Goal: Find specific page/section: Find specific page/section

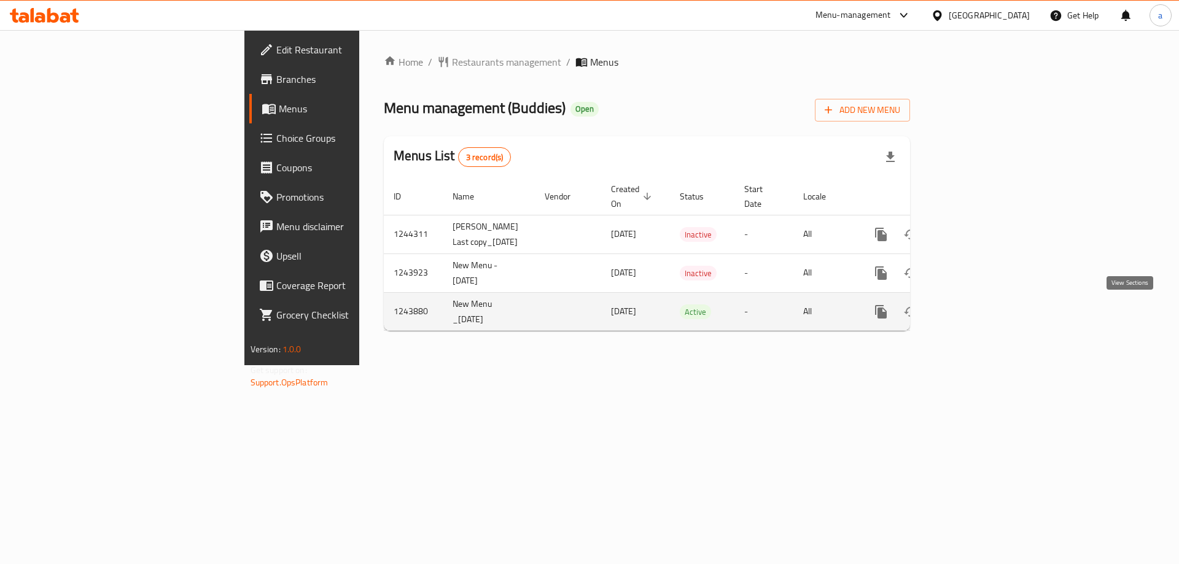
click at [977, 311] on icon "enhanced table" at bounding box center [969, 312] width 15 height 15
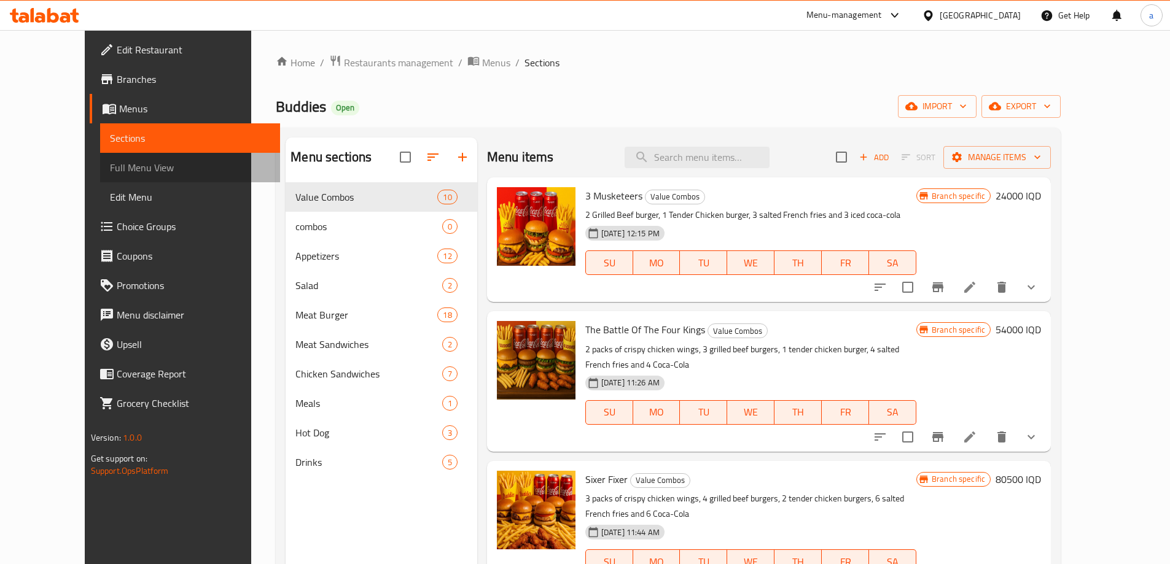
click at [110, 170] on span "Full Menu View" at bounding box center [190, 167] width 160 height 15
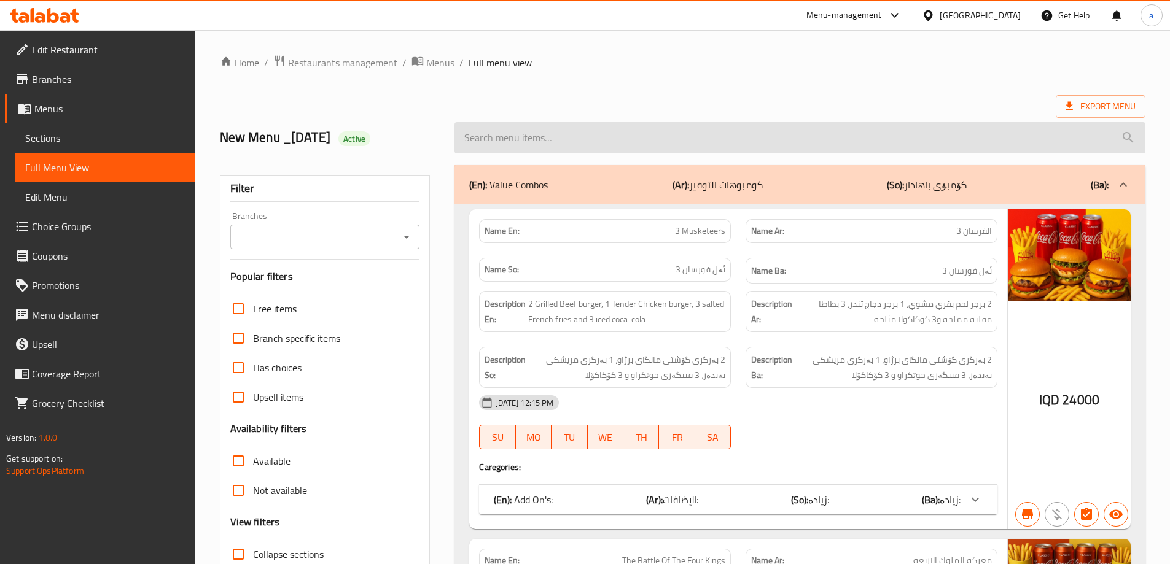
click at [564, 146] on input "search" at bounding box center [799, 137] width 691 height 31
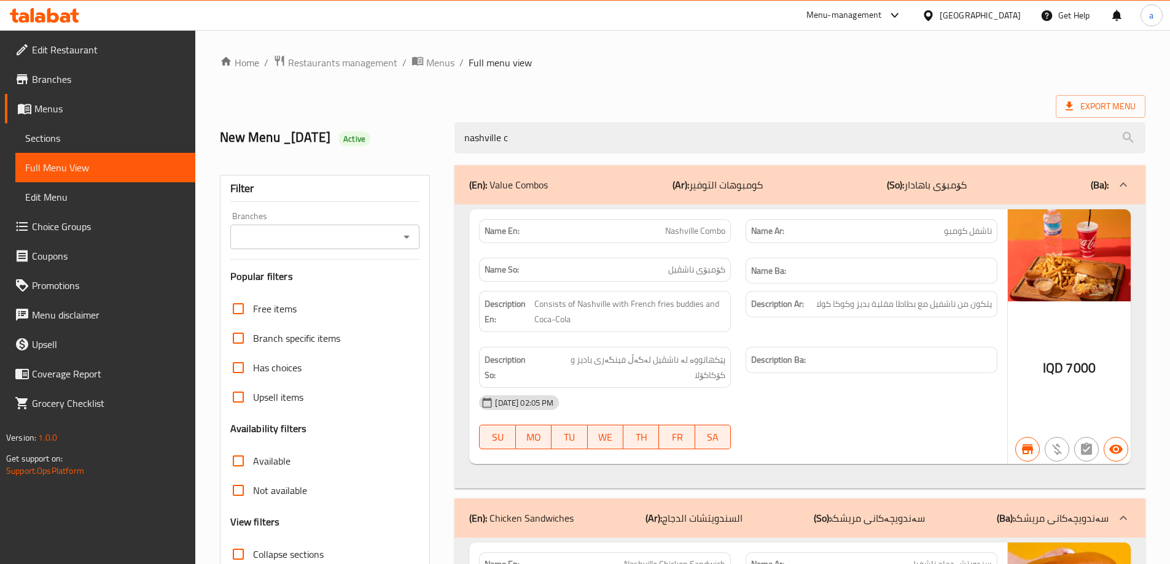
type input "nashville c"
click at [63, 18] on icon at bounding box center [65, 17] width 10 height 10
